Goal: Task Accomplishment & Management: Manage account settings

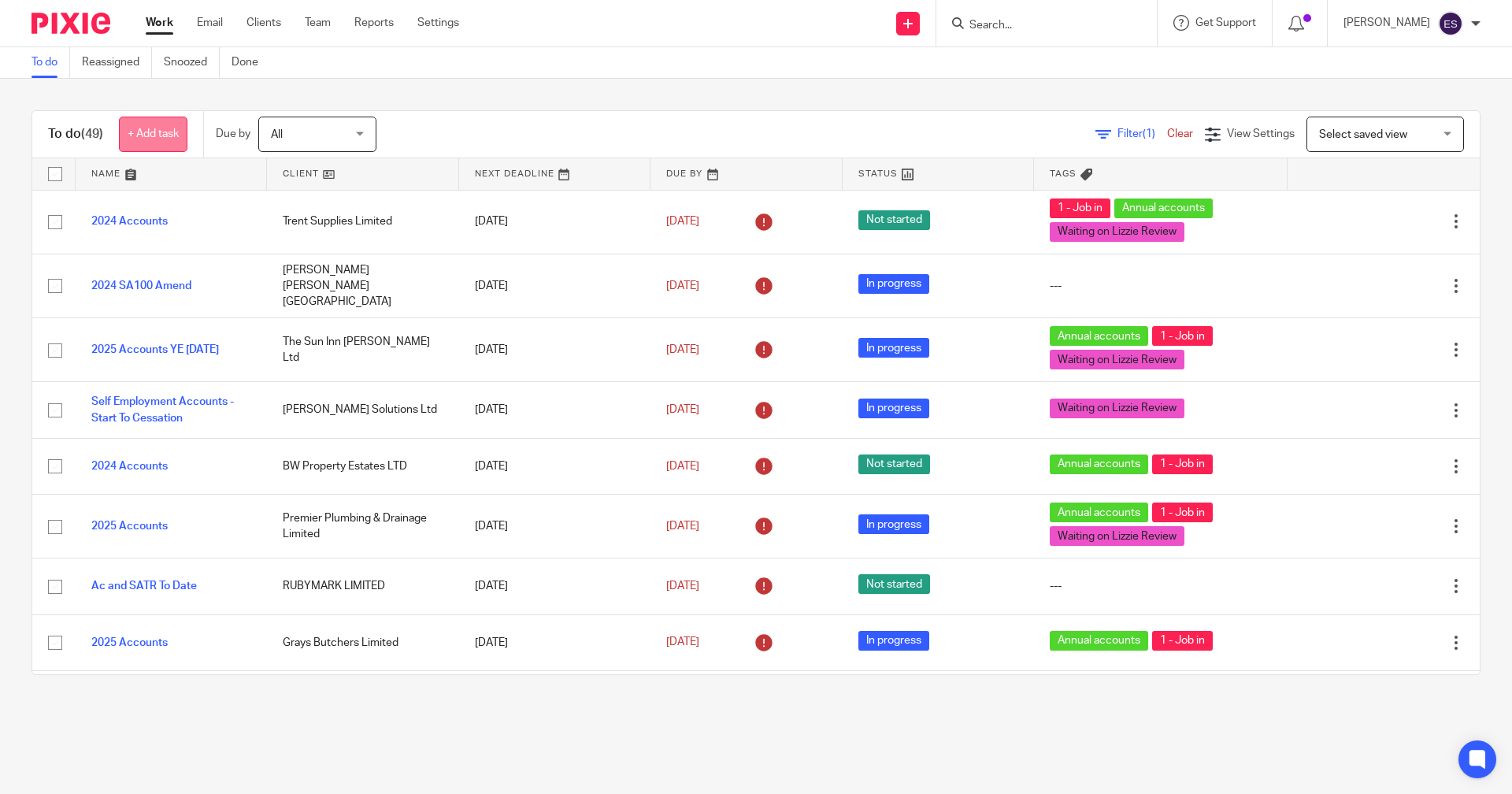
click at [149, 128] on link "+ Add task" at bounding box center [153, 134] width 69 height 35
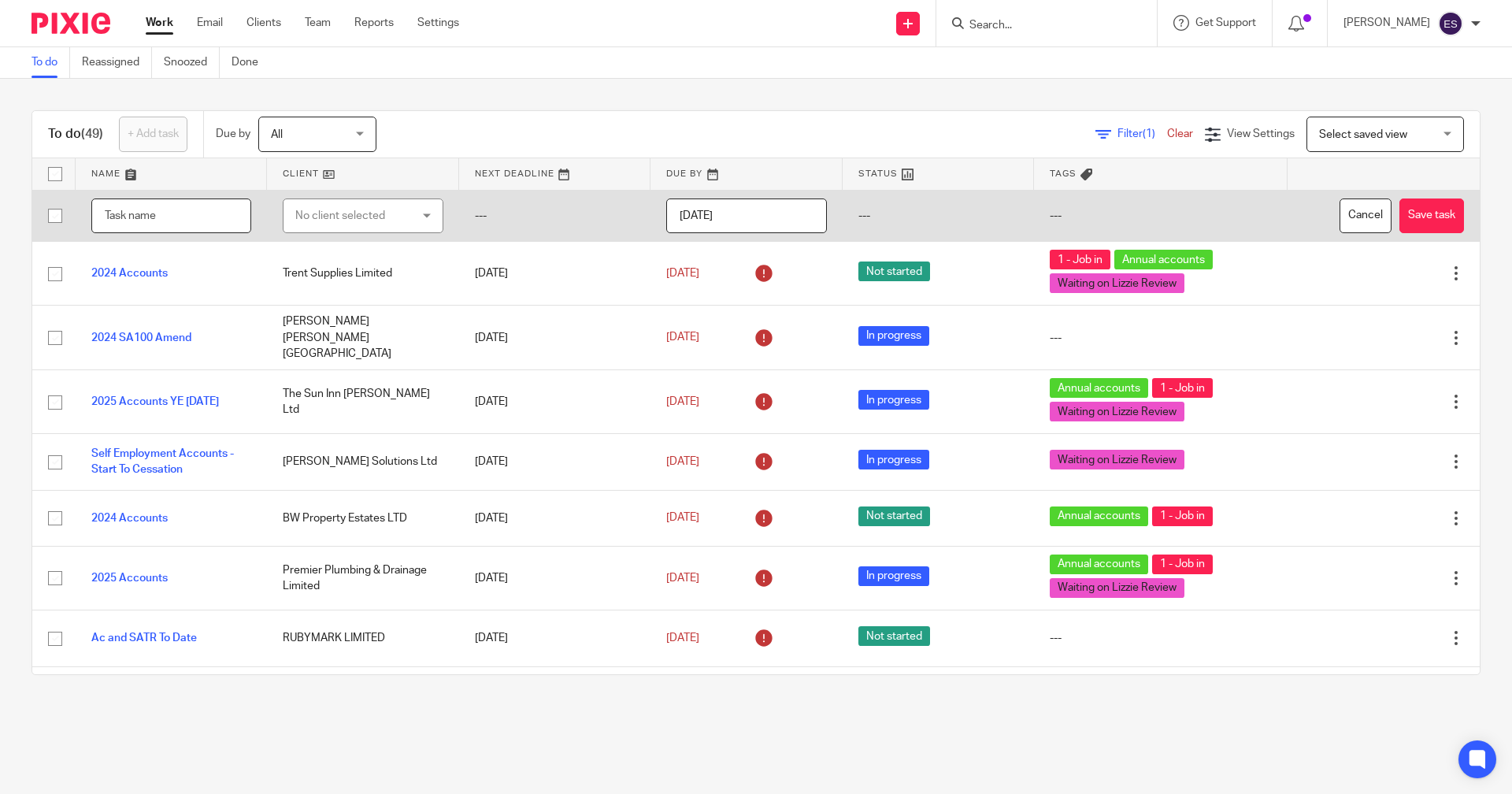
click at [130, 214] on input "text" at bounding box center [171, 216] width 160 height 35
type input "2025 Accounts"
click at [323, 224] on div "No client selected" at bounding box center [354, 216] width 118 height 33
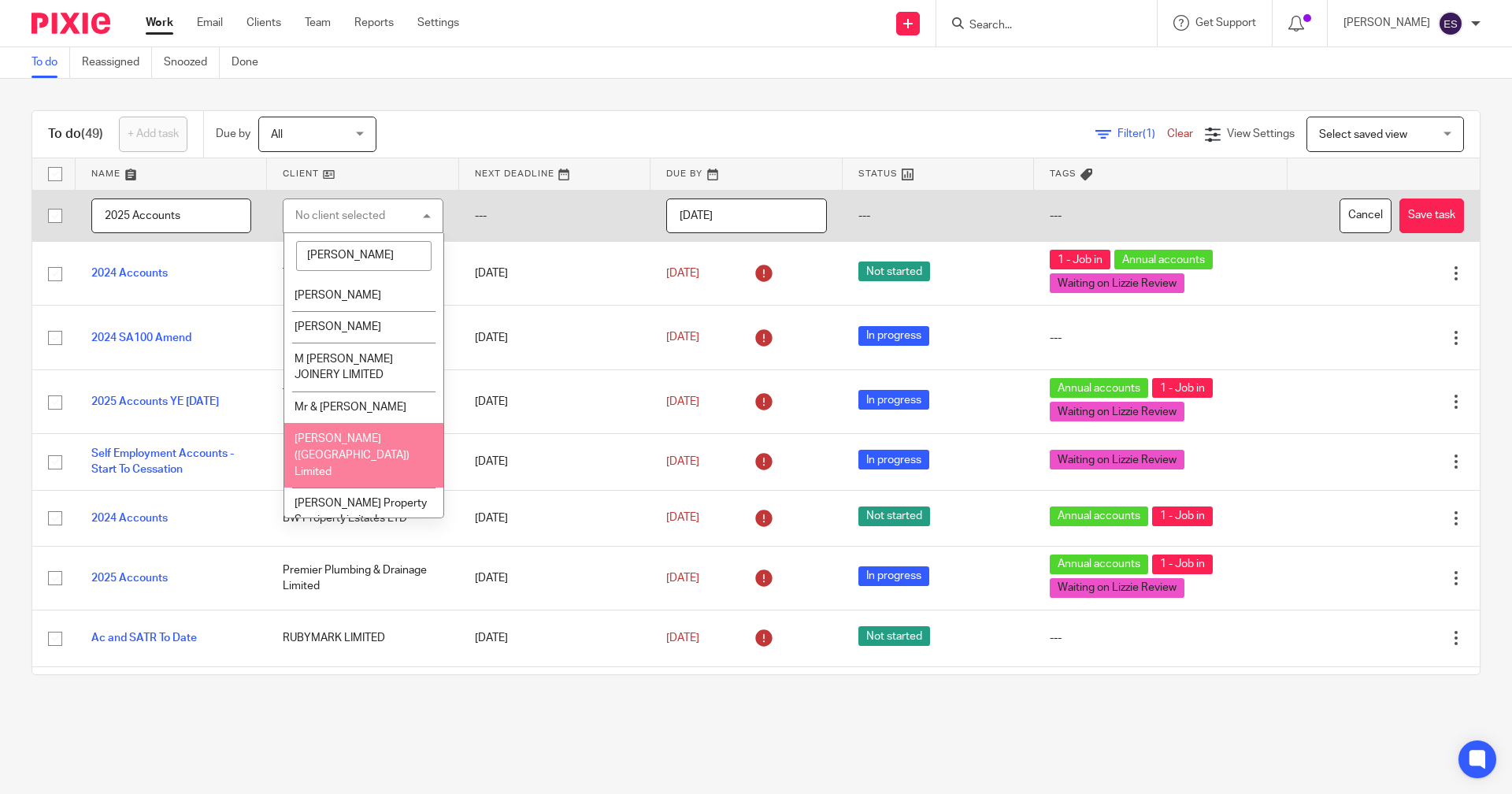
click at [326, 446] on li "Parkin'S (Lincolnshire) Limited" at bounding box center [364, 455] width 159 height 64
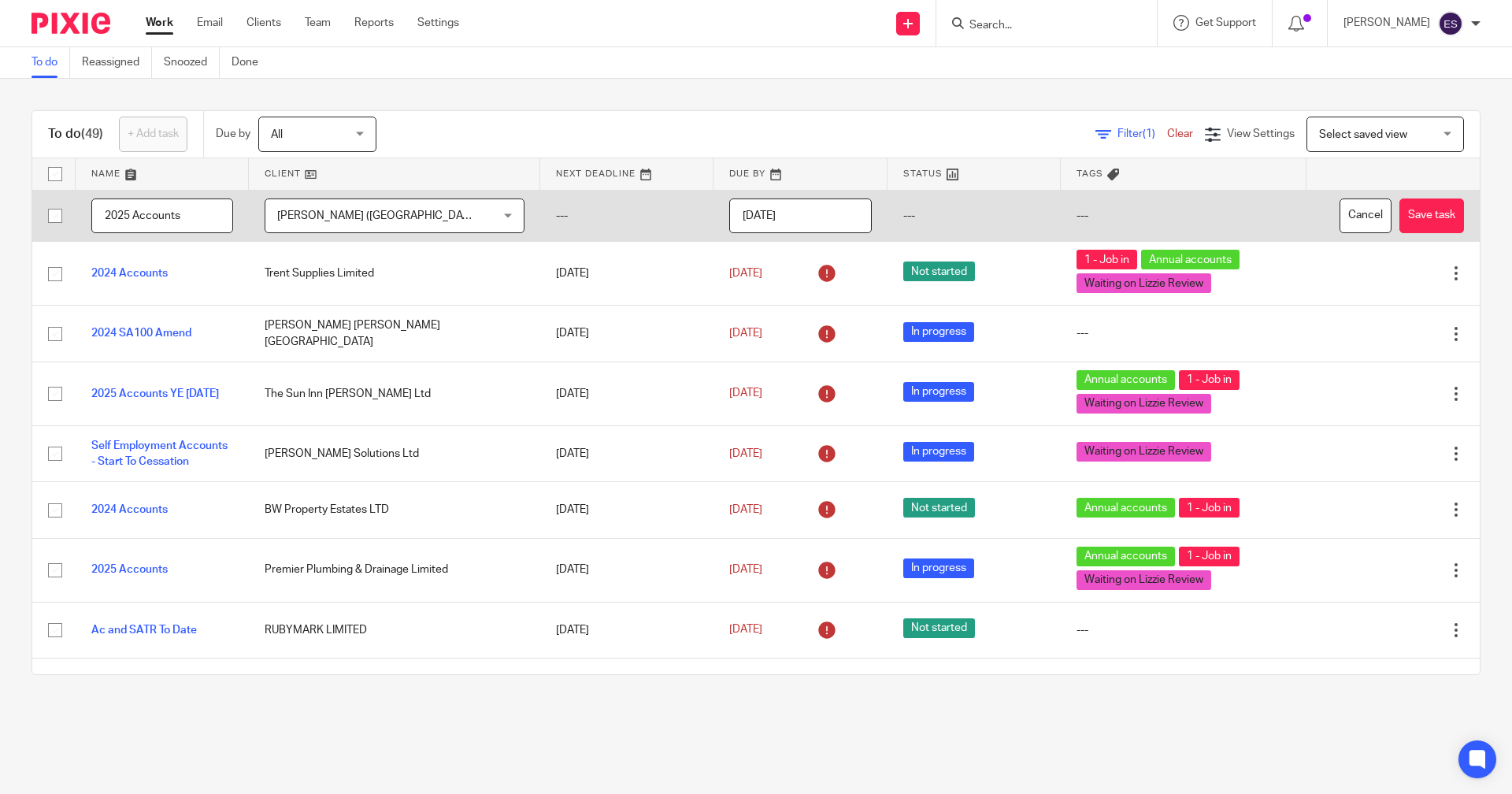
click at [446, 222] on div "Parkin'S (Lincolnshire) Limited Parkin'S (Lincolnshire) Limited" at bounding box center [394, 216] width 259 height 35
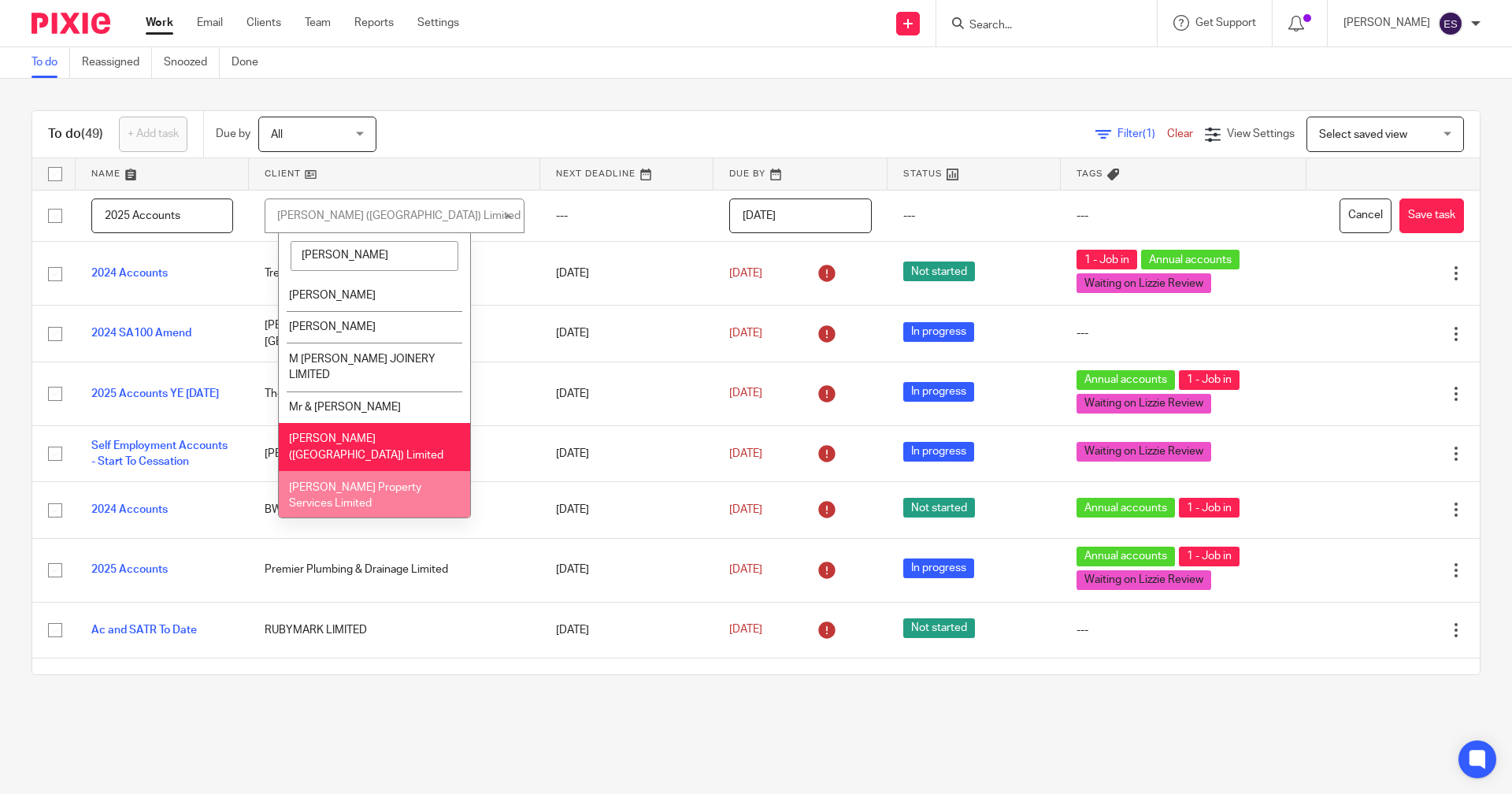
type input "parkin"
click at [376, 471] on li "[PERSON_NAME] Property Services Limited" at bounding box center [374, 495] width 191 height 48
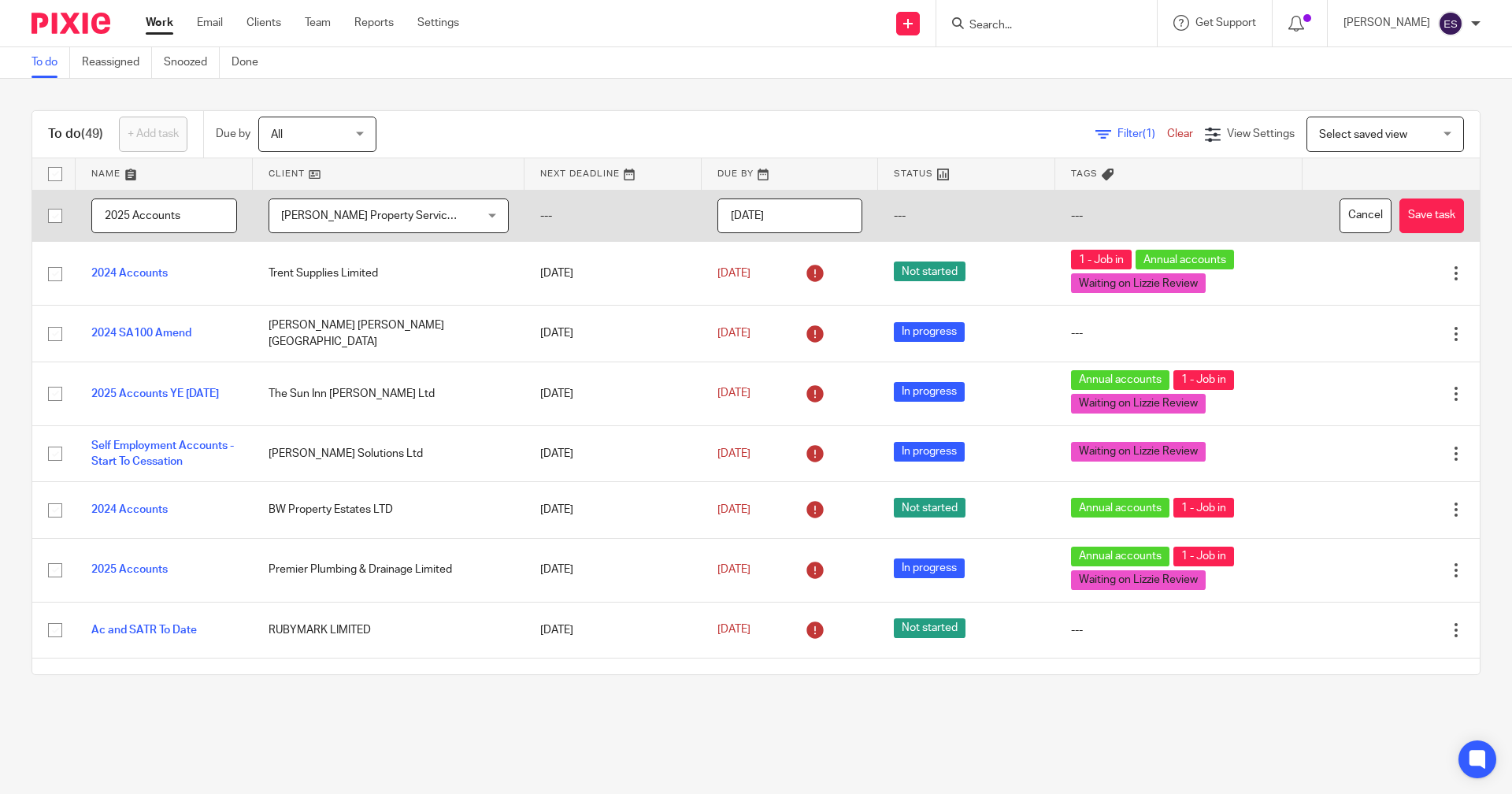
click at [762, 226] on input "2025-10-13" at bounding box center [790, 216] width 146 height 35
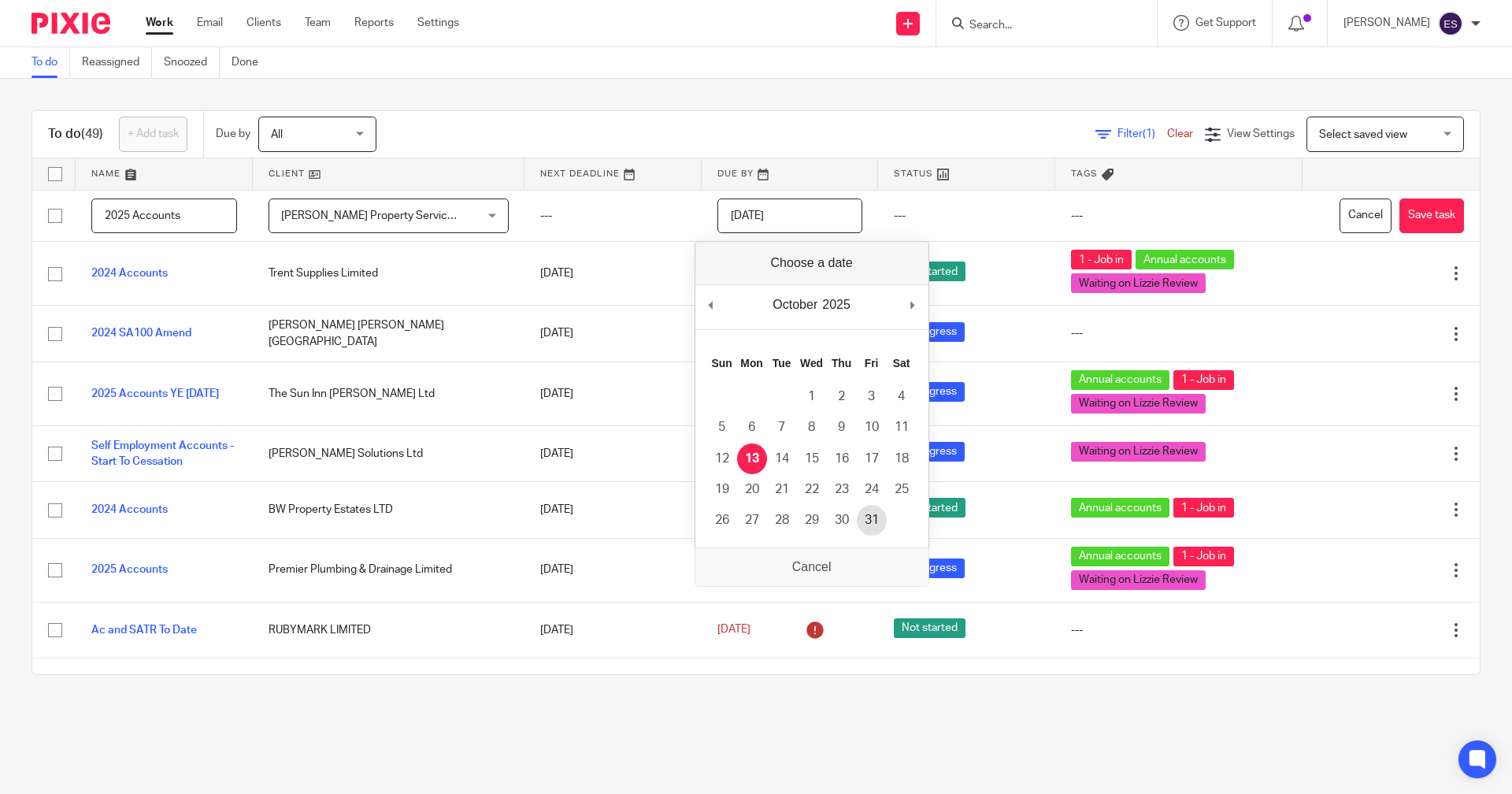
type input "2025-10-31"
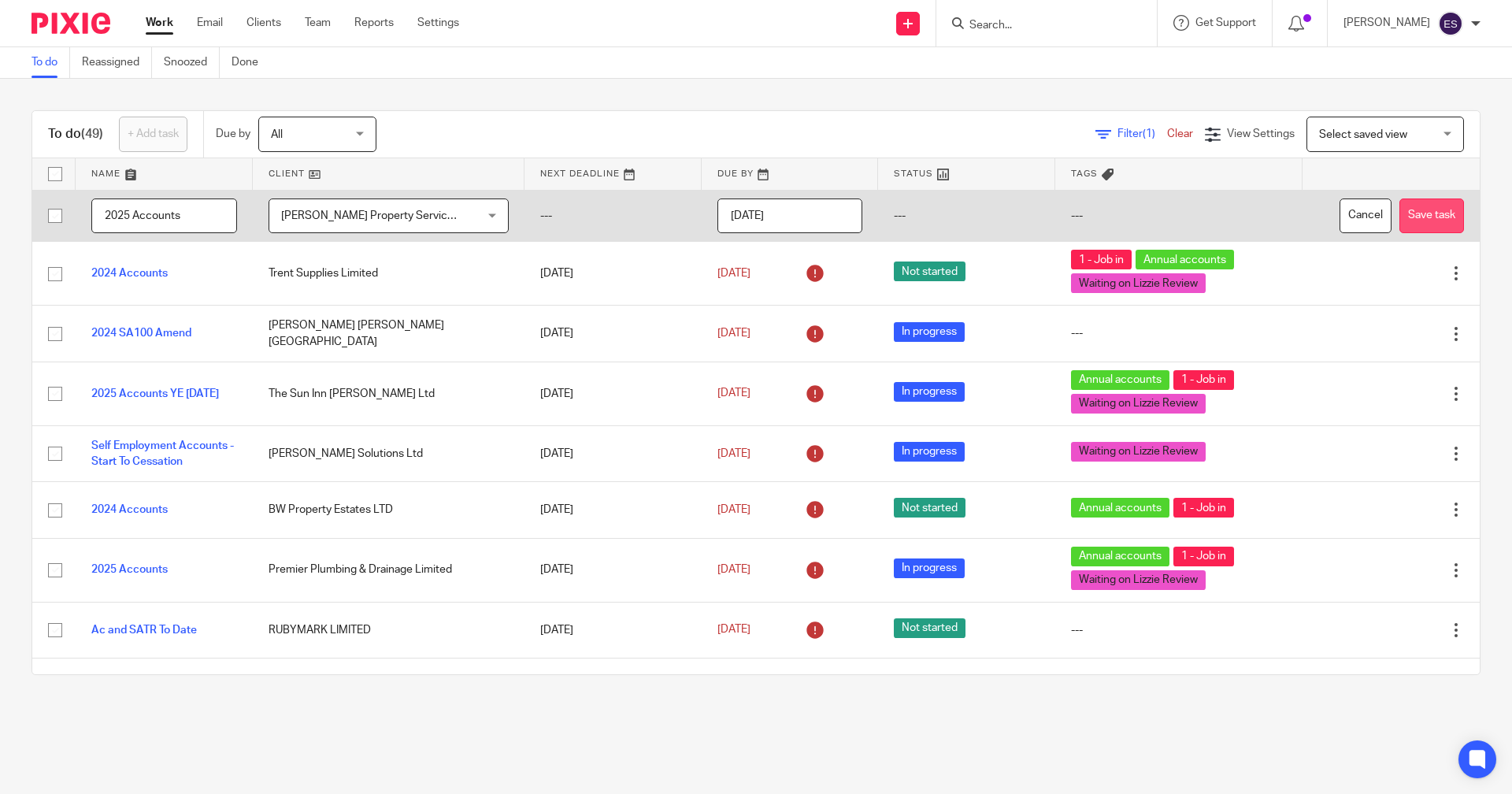
click at [1399, 223] on button "Save task" at bounding box center [1431, 216] width 64 height 35
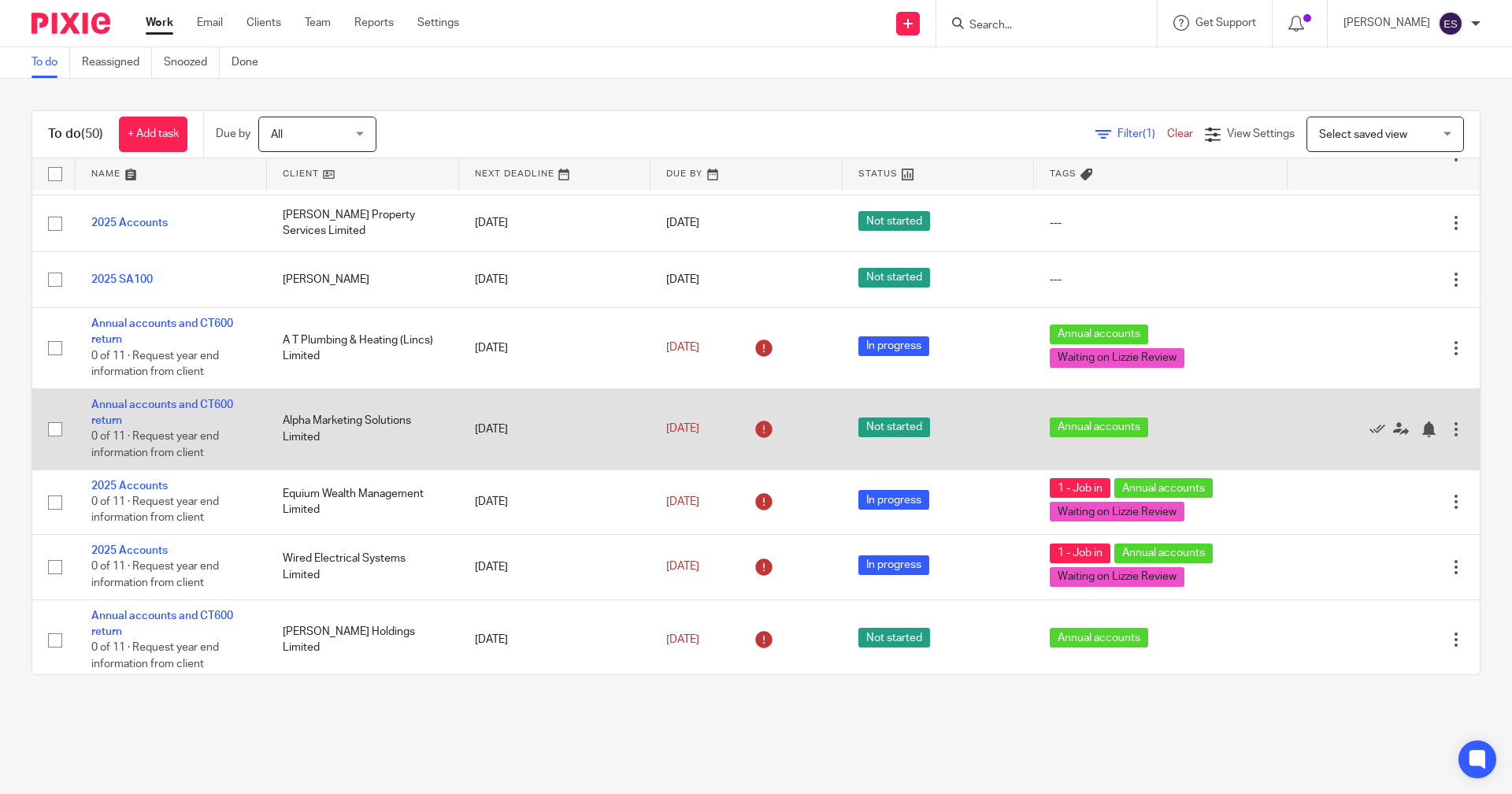
scroll to position [2284, 0]
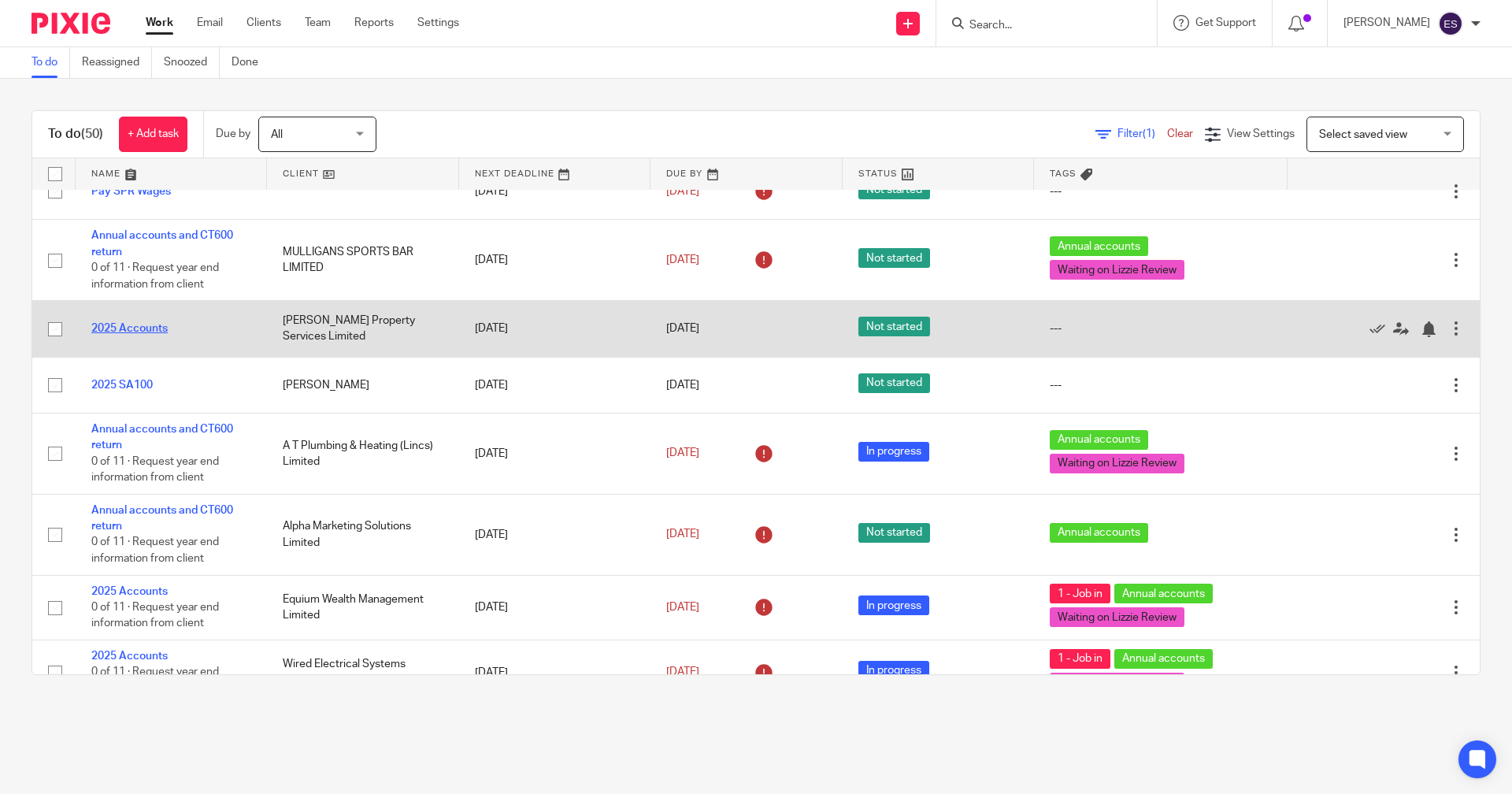
click at [128, 326] on link "2025 Accounts" at bounding box center [129, 328] width 77 height 11
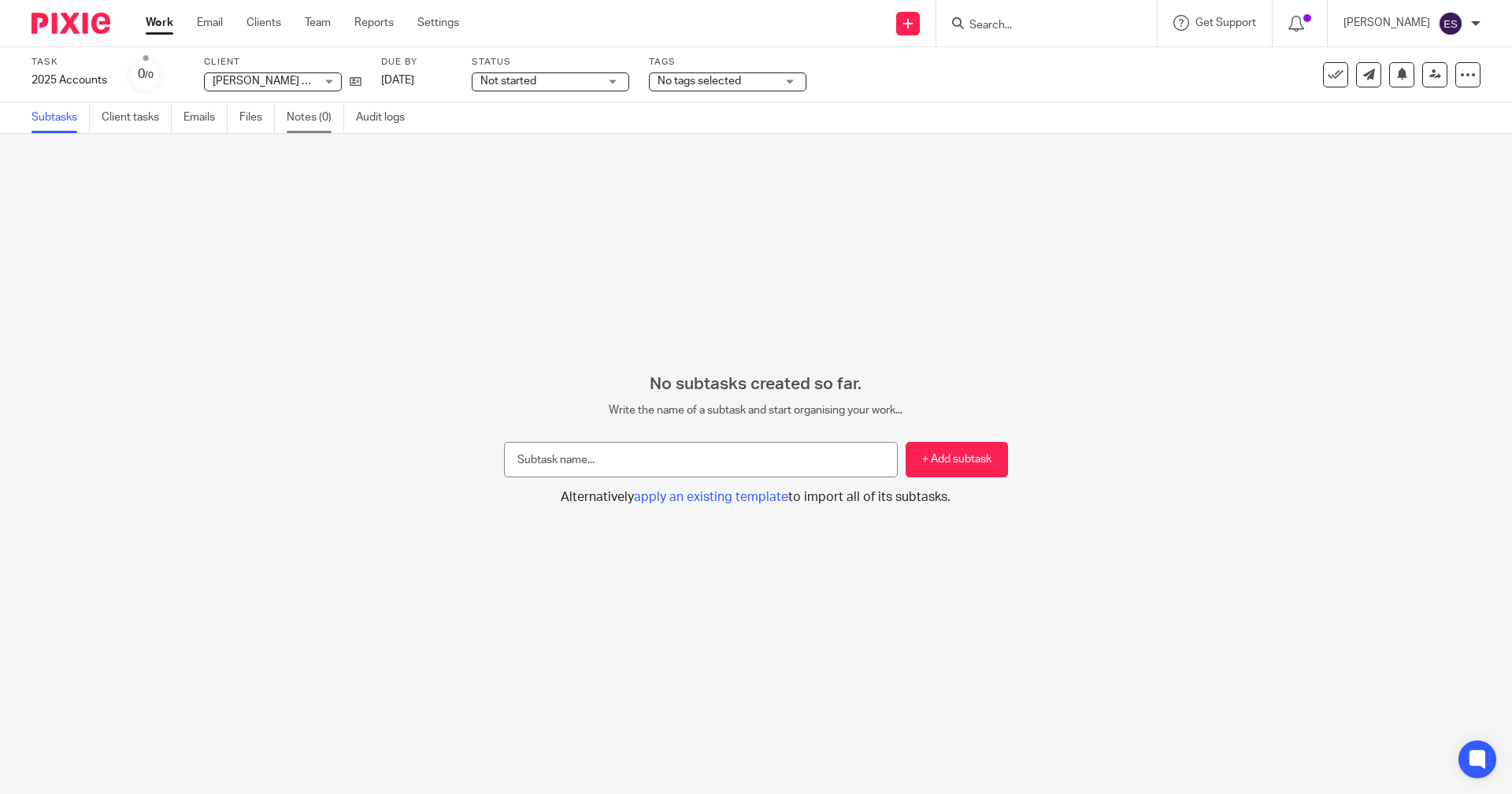
click at [301, 130] on link "Notes (0)" at bounding box center [315, 118] width 57 height 31
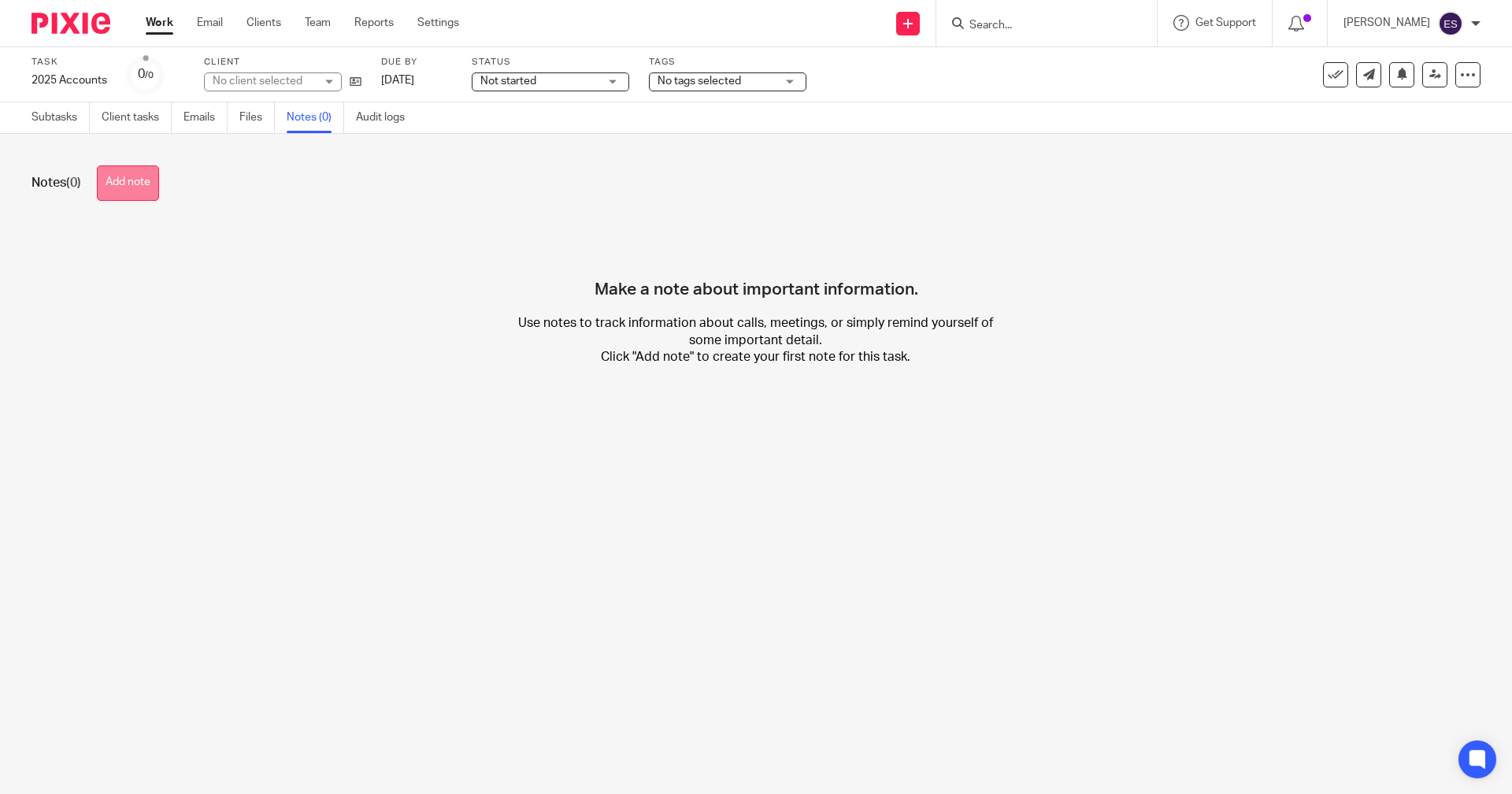
click at [135, 173] on button "Add note" at bounding box center [128, 183] width 62 height 35
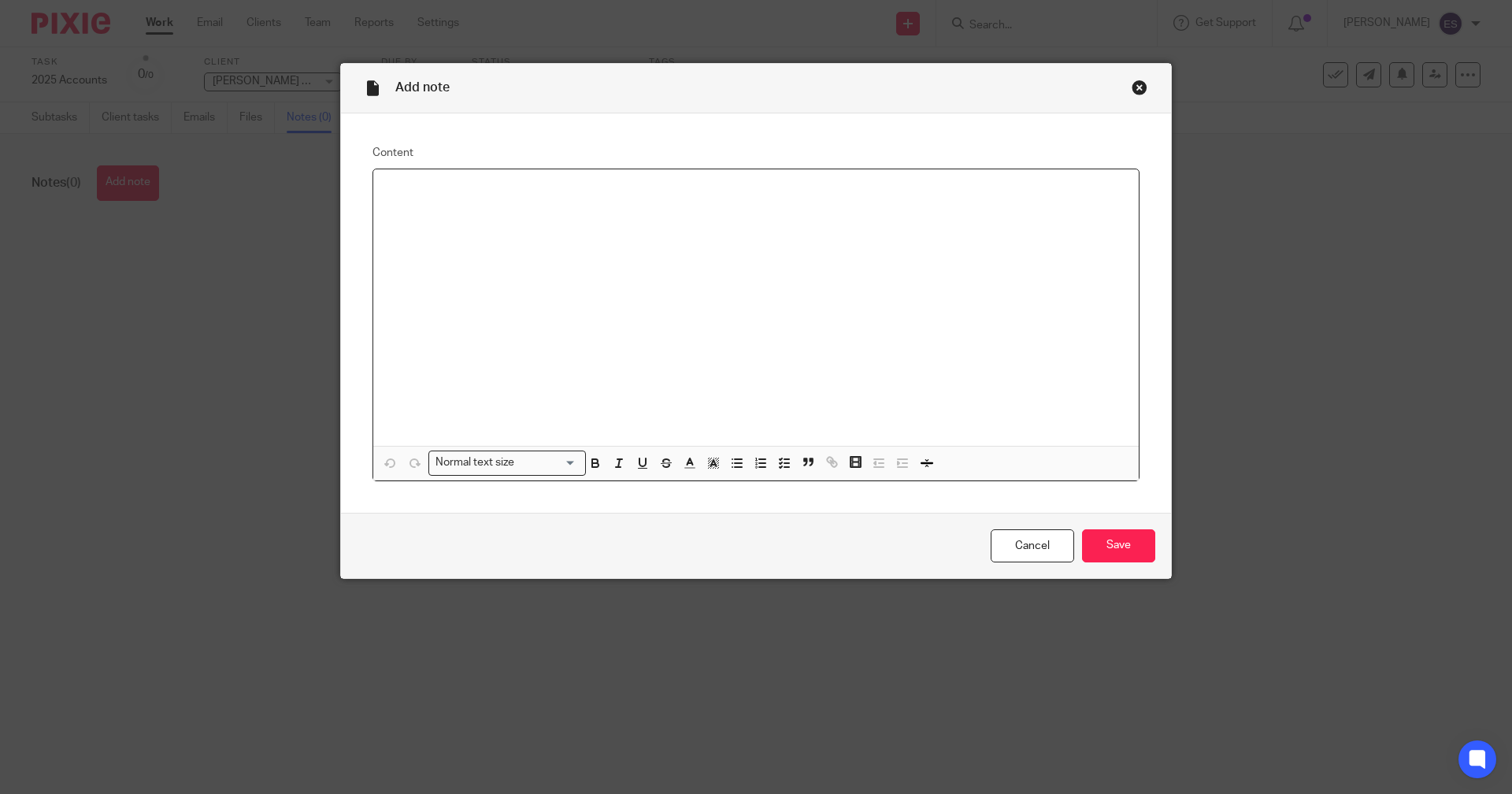
click at [513, 299] on div at bounding box center [756, 307] width 766 height 276
click at [1122, 546] on input "Save" at bounding box center [1117, 546] width 73 height 34
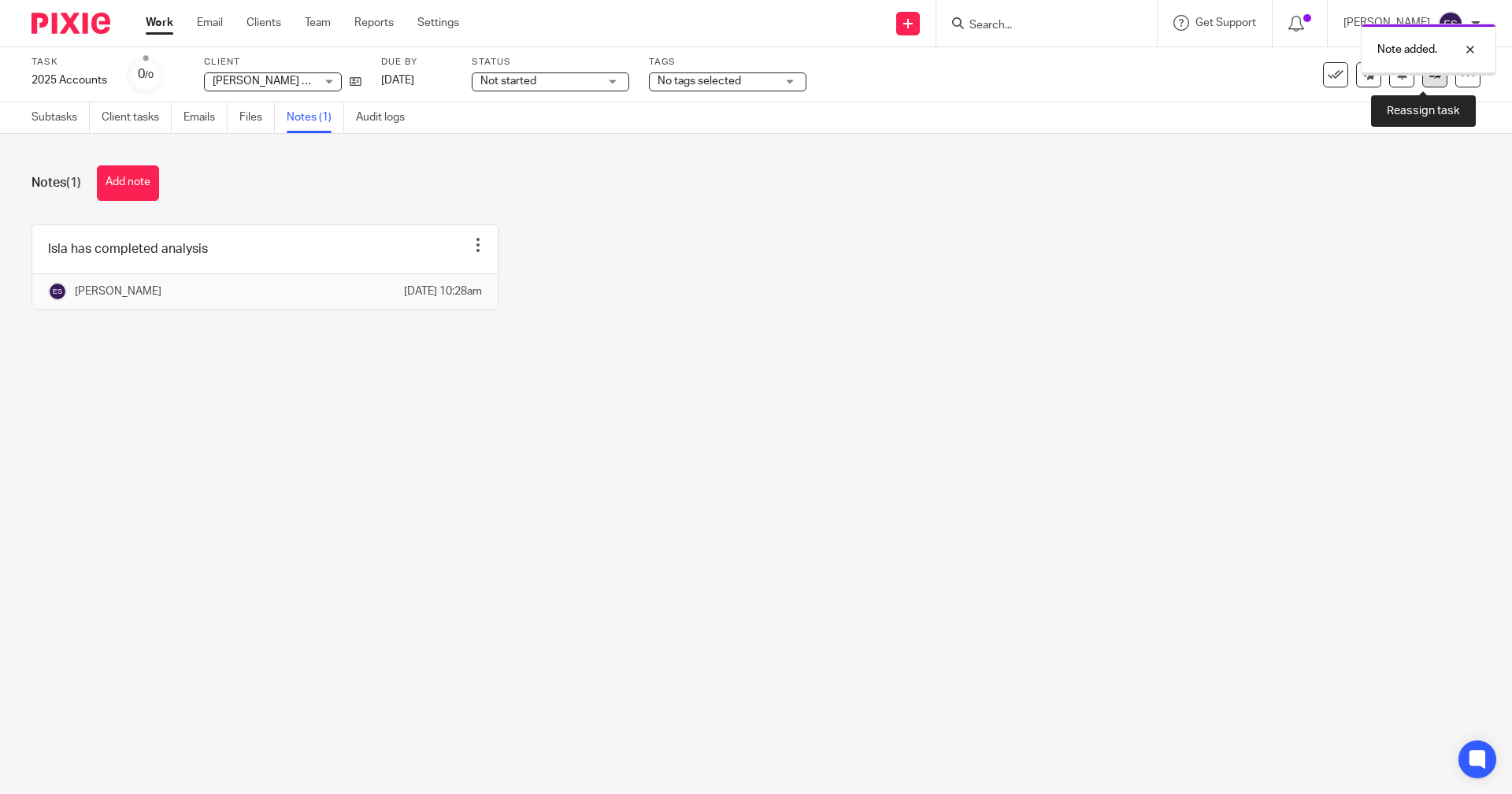
click at [1429, 78] on icon at bounding box center [1435, 75] width 12 height 12
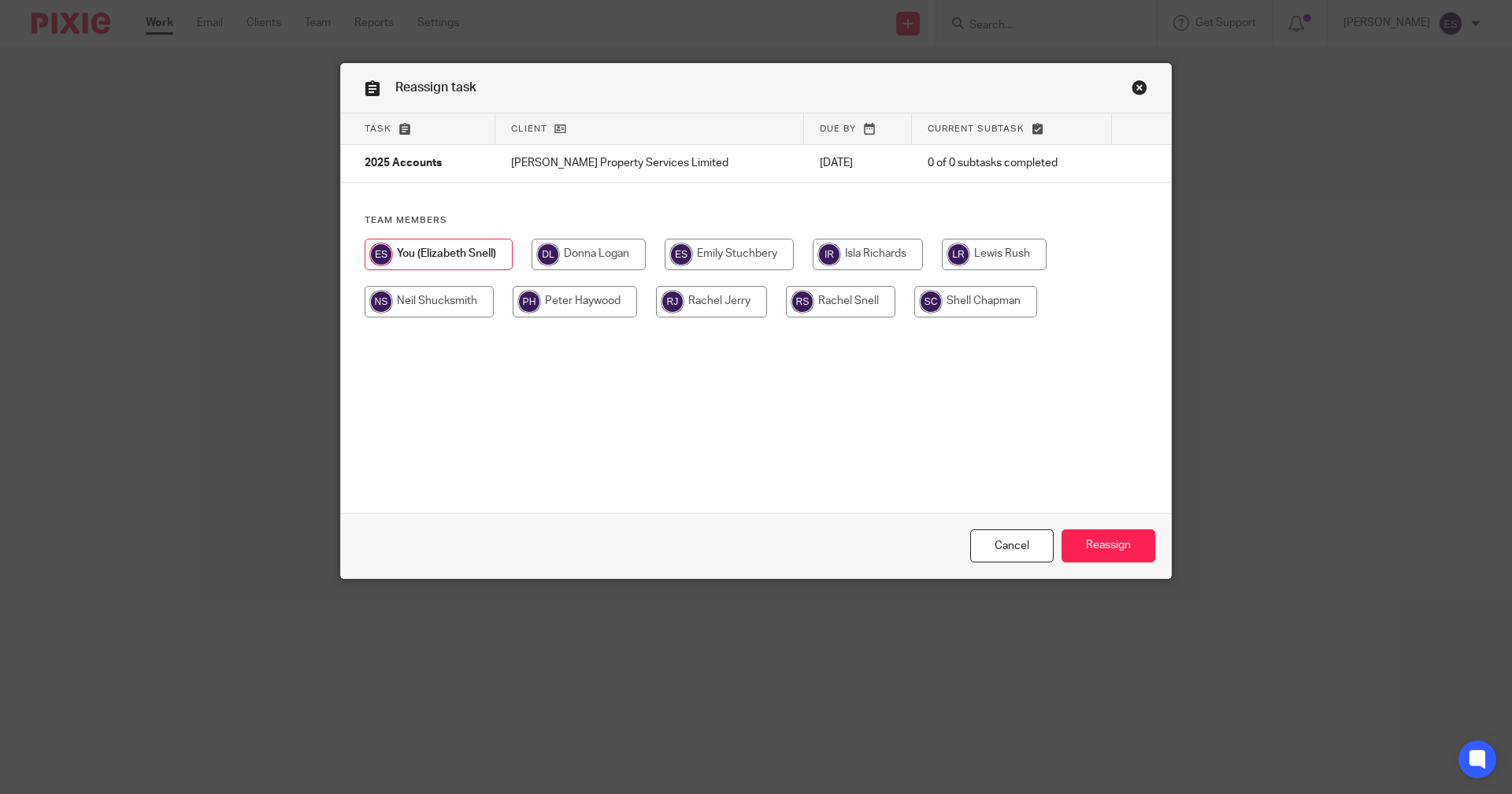
click at [1017, 255] on input "radio" at bounding box center [994, 255] width 105 height 31
radio input "true"
click at [1123, 539] on input "Reassign" at bounding box center [1108, 546] width 93 height 34
